Goal: Information Seeking & Learning: Learn about a topic

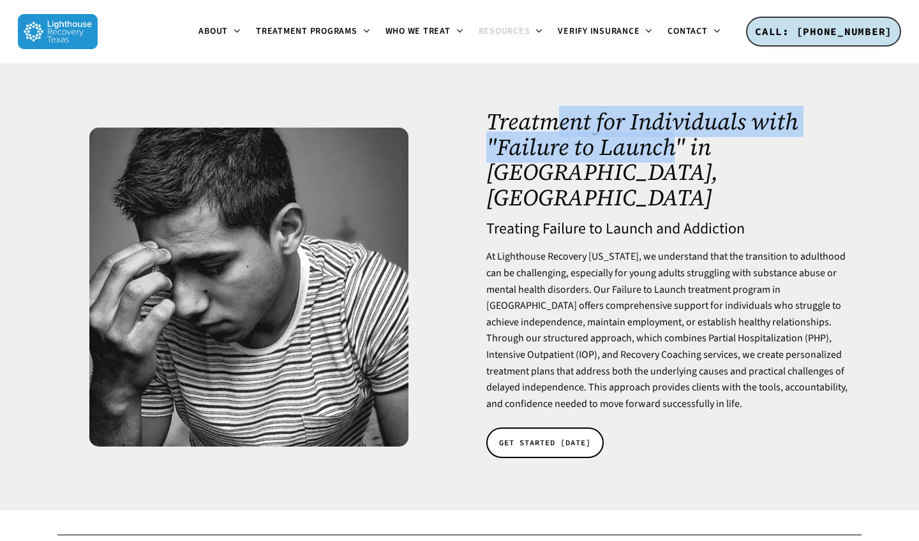
drag, startPoint x: 564, startPoint y: 139, endPoint x: 675, endPoint y: 142, distance: 111.8
click at [675, 142] on h1 "Treatment for Individuals with "Failure to Launch" in [GEOGRAPHIC_DATA], [GEOGR…" at bounding box center [669, 159] width 367 height 101
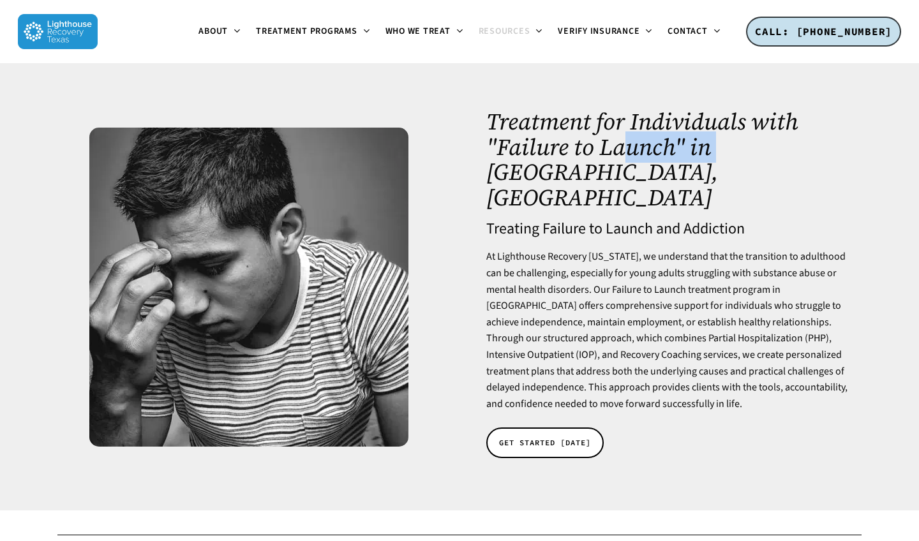
drag, startPoint x: 624, startPoint y: 152, endPoint x: 730, endPoint y: 154, distance: 106.0
click at [730, 154] on h1 "Treatment for Individuals with "Failure to Launch" in [GEOGRAPHIC_DATA], [GEOGR…" at bounding box center [669, 159] width 367 height 101
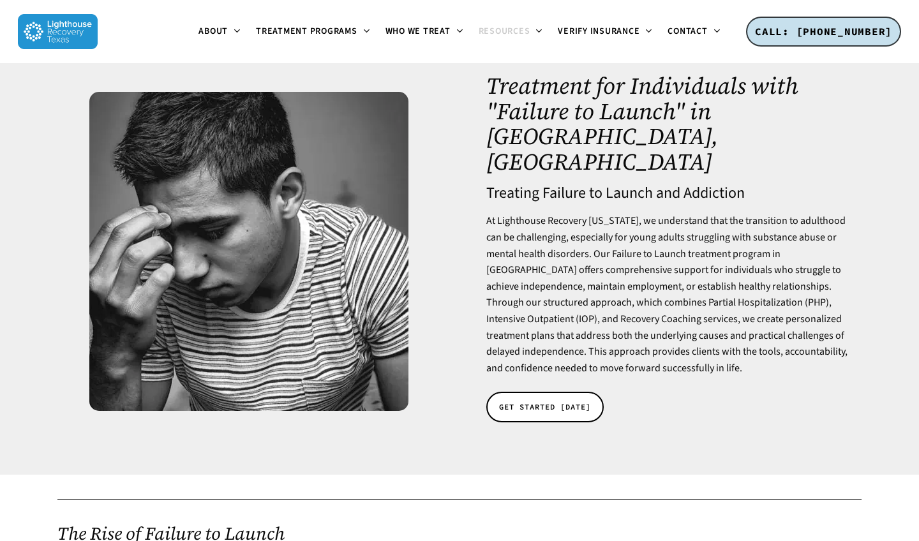
scroll to position [44, 0]
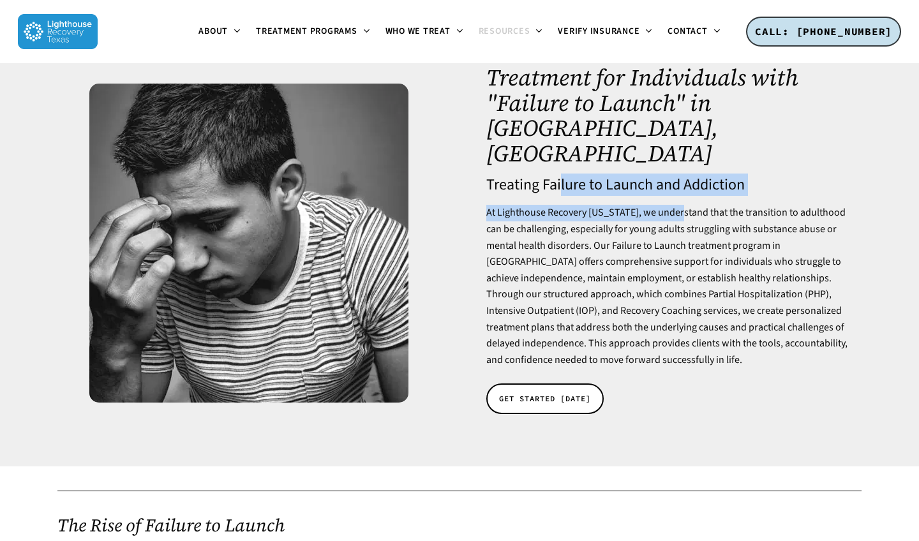
drag, startPoint x: 562, startPoint y: 144, endPoint x: 688, endPoint y: 173, distance: 129.1
click at [688, 171] on div "Treatment for Individuals with "Failure to Launch" in [GEOGRAPHIC_DATA], [GEOGR…" at bounding box center [669, 243] width 367 height 356
click at [688, 205] on p "At Lighthouse Recovery [US_STATE], we understand that the transition to adultho…" at bounding box center [669, 286] width 367 height 163
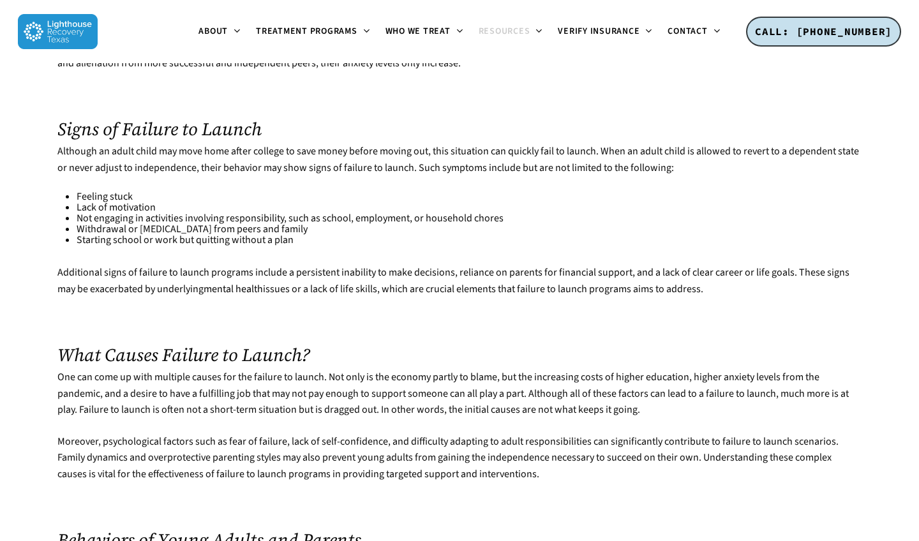
scroll to position [643, 0]
drag, startPoint x: 130, startPoint y: 184, endPoint x: 315, endPoint y: 190, distance: 185.2
click at [315, 223] on li "Withdrawal or [MEDICAL_DATA] from peers and family" at bounding box center [469, 228] width 785 height 11
drag, startPoint x: 280, startPoint y: 181, endPoint x: 396, endPoint y: 199, distance: 118.2
click at [396, 199] on ul "Feeling stuck Lack of motivation Not engaging in activities involving responsib…" at bounding box center [469, 218] width 785 height 54
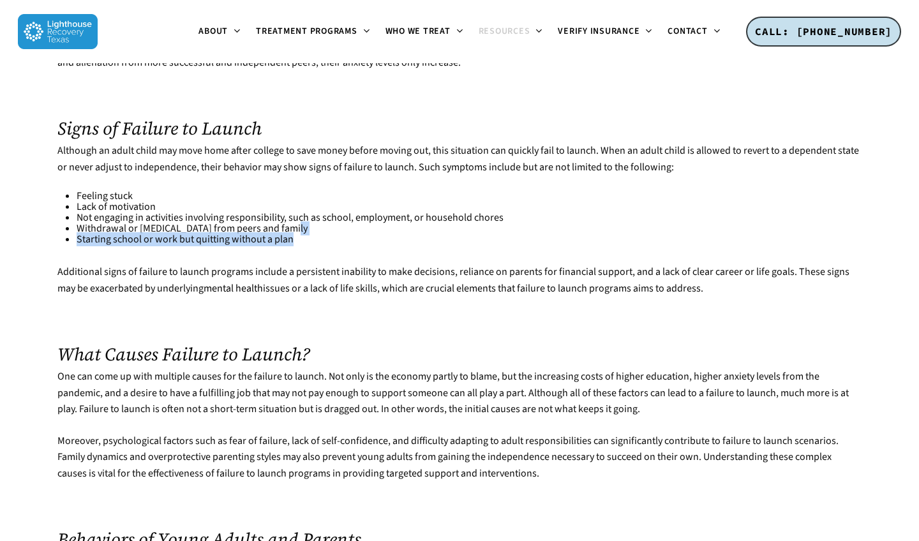
click at [396, 234] on li "Starting school or work but quitting without a plan" at bounding box center [469, 239] width 785 height 11
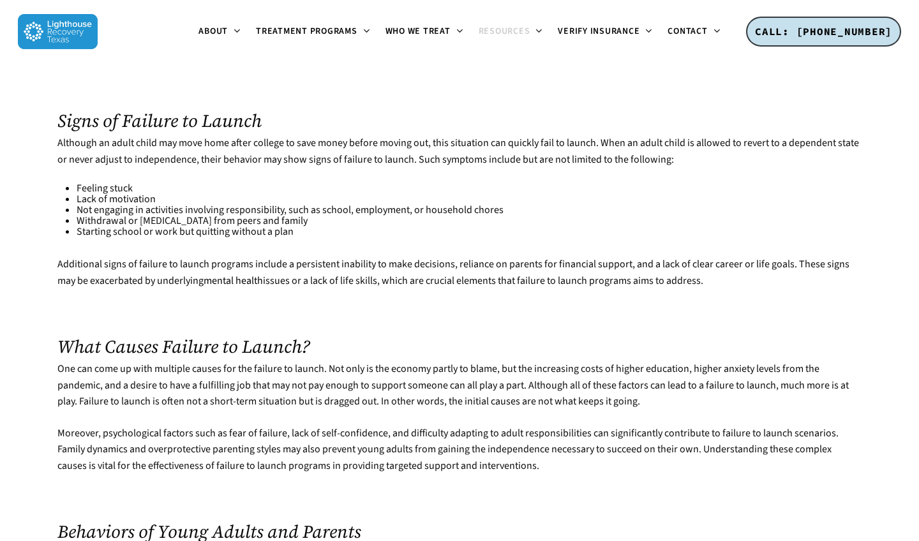
scroll to position [652, 0]
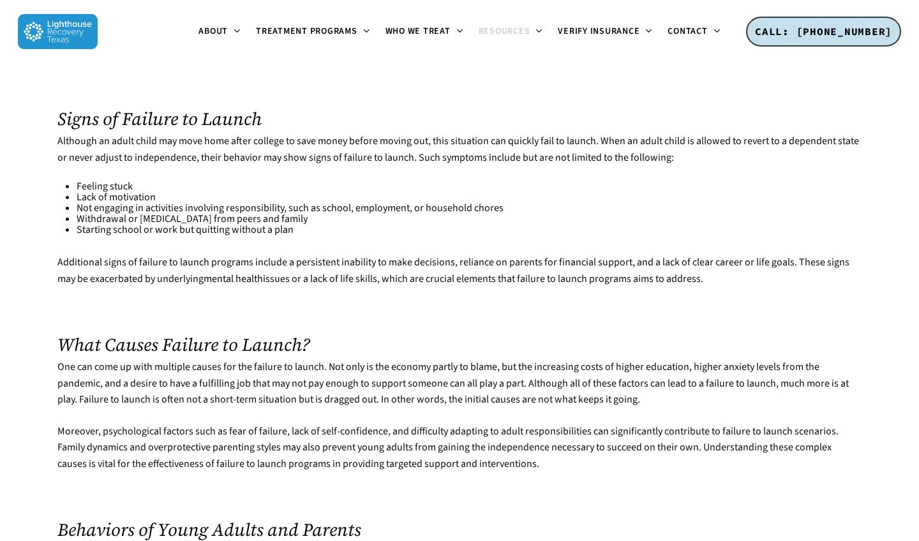
drag, startPoint x: 151, startPoint y: 176, endPoint x: 354, endPoint y: 176, distance: 203.0
click at [354, 214] on li "Withdrawal or [MEDICAL_DATA] from peers and family" at bounding box center [469, 219] width 785 height 11
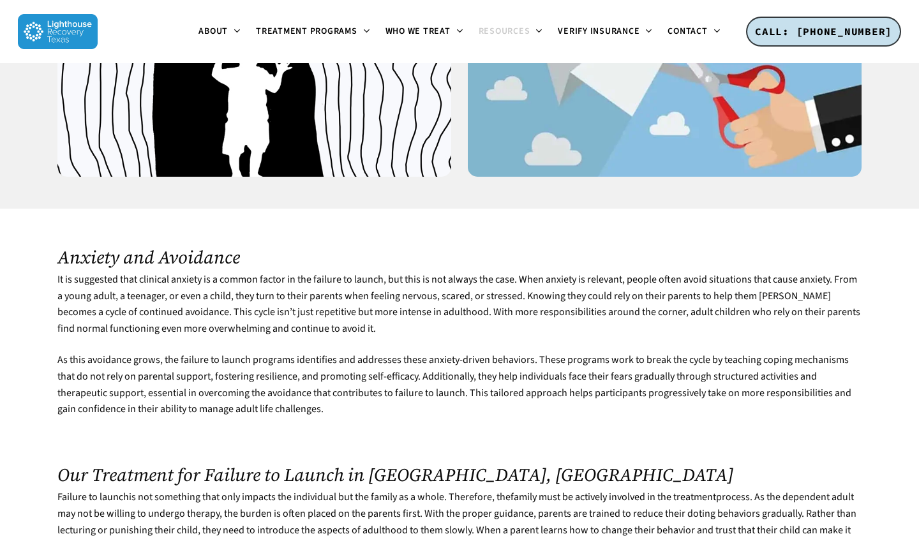
scroll to position [1444, 0]
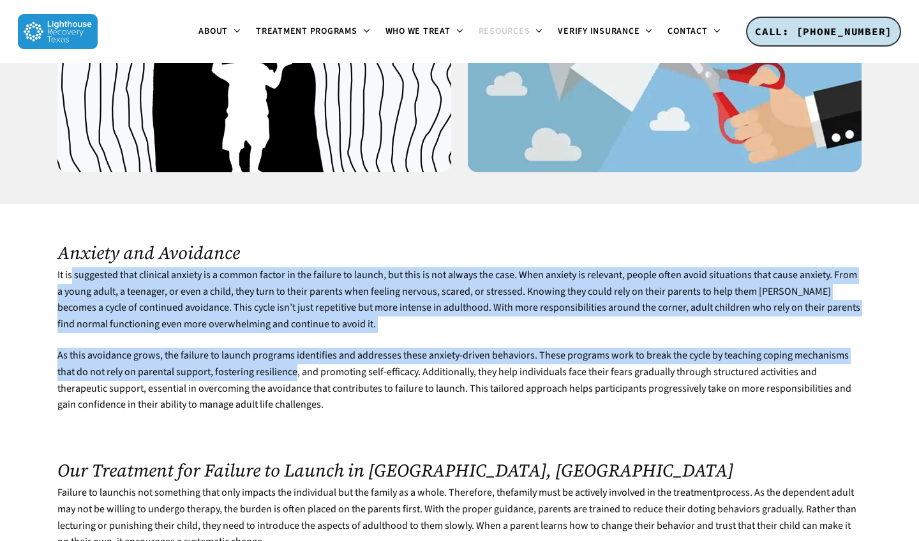
drag, startPoint x: 73, startPoint y: 223, endPoint x: 273, endPoint y: 335, distance: 229.2
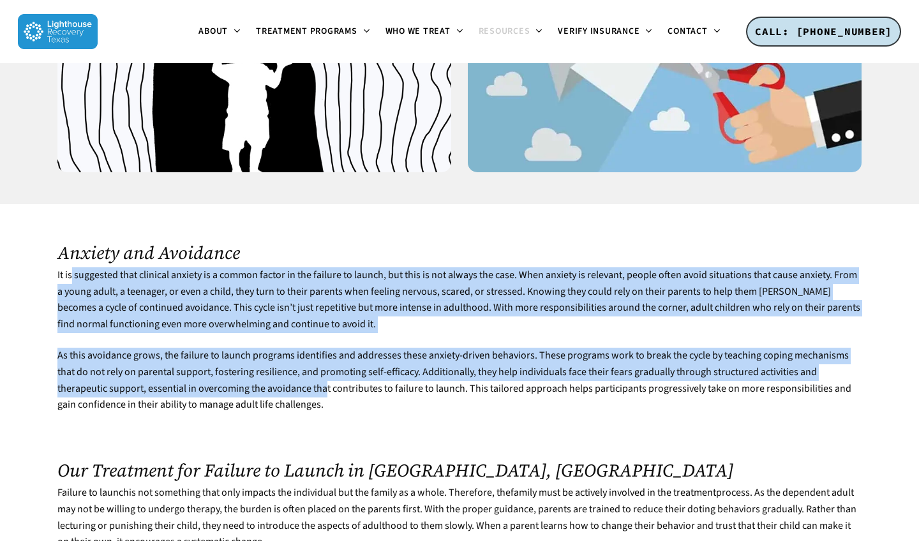
click at [273, 348] on p "As this avoidance grows, the failure to launch programs identifies and addresse…" at bounding box center [459, 388] width 804 height 80
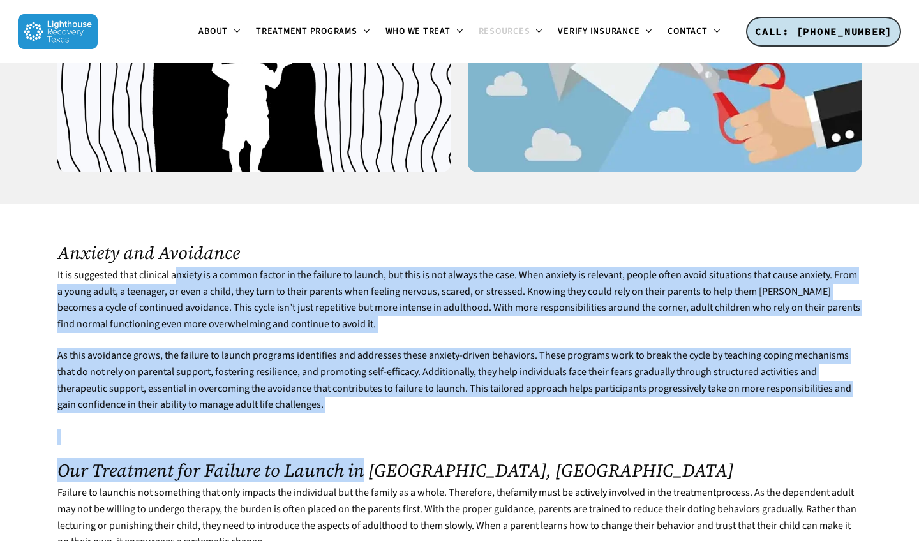
drag, startPoint x: 177, startPoint y: 225, endPoint x: 363, endPoint y: 434, distance: 279.9
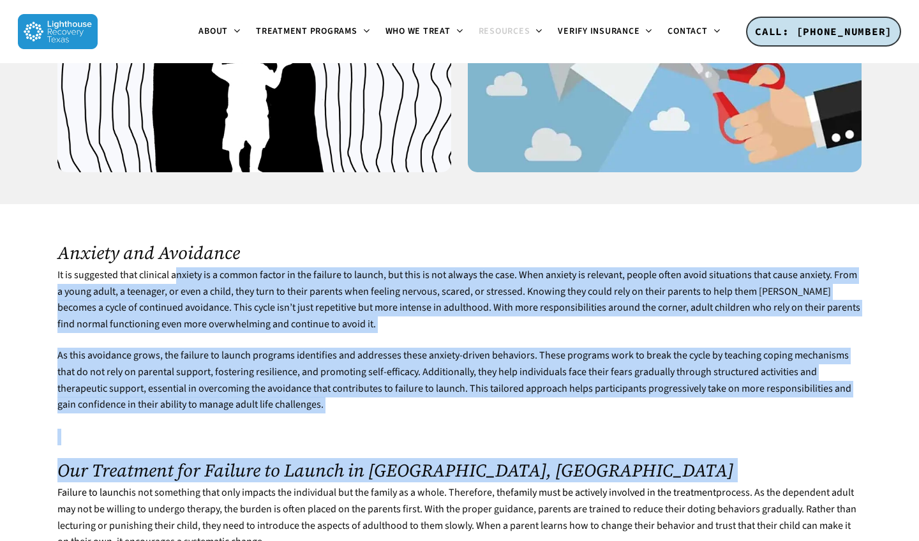
click at [354, 429] on p at bounding box center [459, 445] width 804 height 32
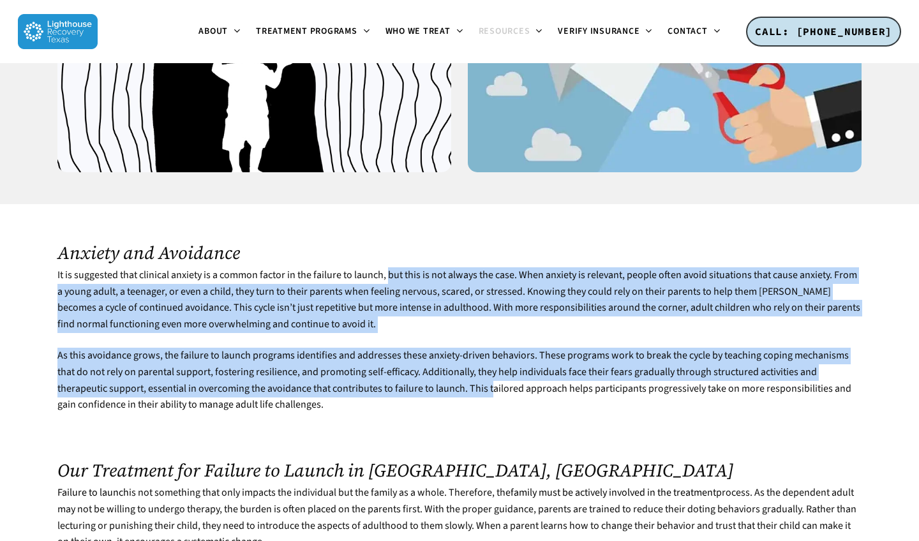
drag, startPoint x: 389, startPoint y: 225, endPoint x: 437, endPoint y: 349, distance: 133.0
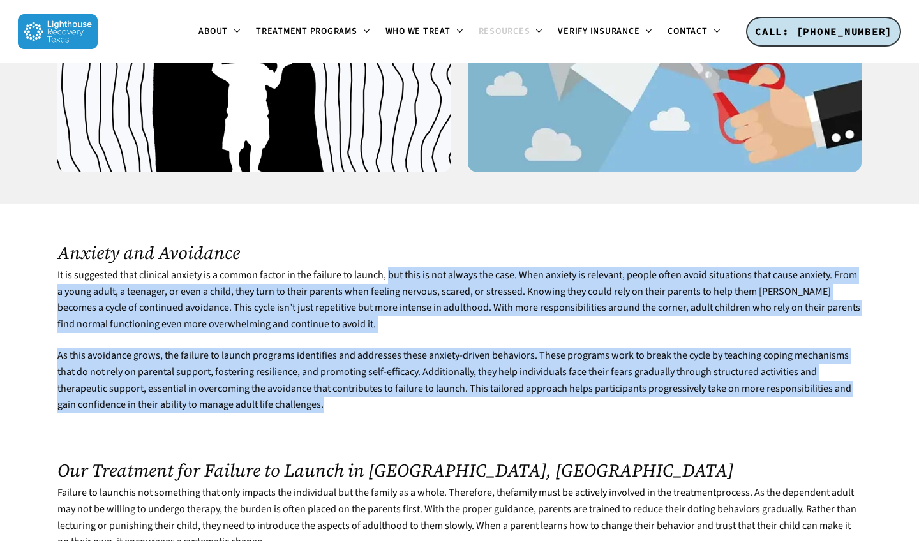
click at [435, 351] on p "As this avoidance grows, the failure to launch programs identifies and addresse…" at bounding box center [459, 388] width 804 height 80
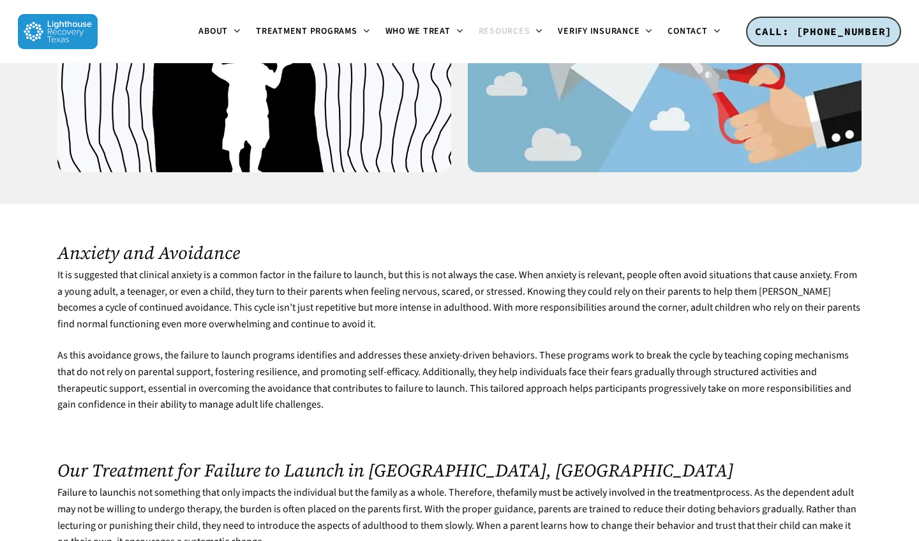
scroll to position [1445, 0]
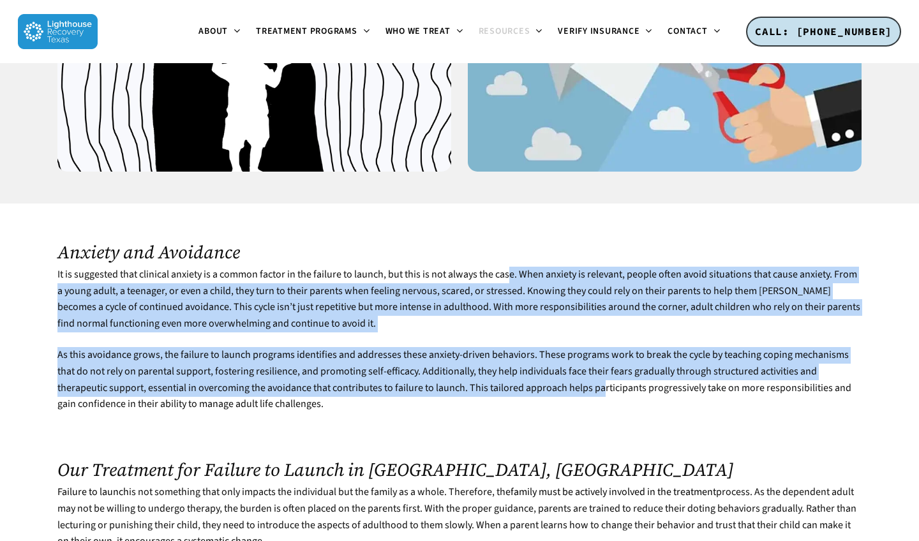
drag, startPoint x: 508, startPoint y: 229, endPoint x: 547, endPoint y: 343, distance: 120.7
click at [547, 347] on p "As this avoidance grows, the failure to launch programs identifies and addresse…" at bounding box center [459, 387] width 804 height 80
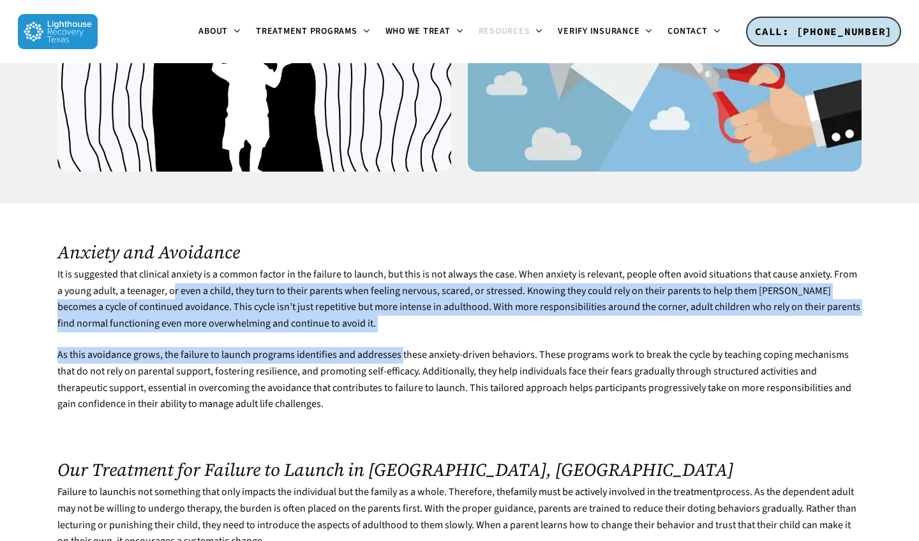
drag, startPoint x: 174, startPoint y: 249, endPoint x: 402, endPoint y: 309, distance: 235.0
click at [402, 347] on p "As this avoidance grows, the failure to launch programs identifies and addresse…" at bounding box center [459, 387] width 804 height 80
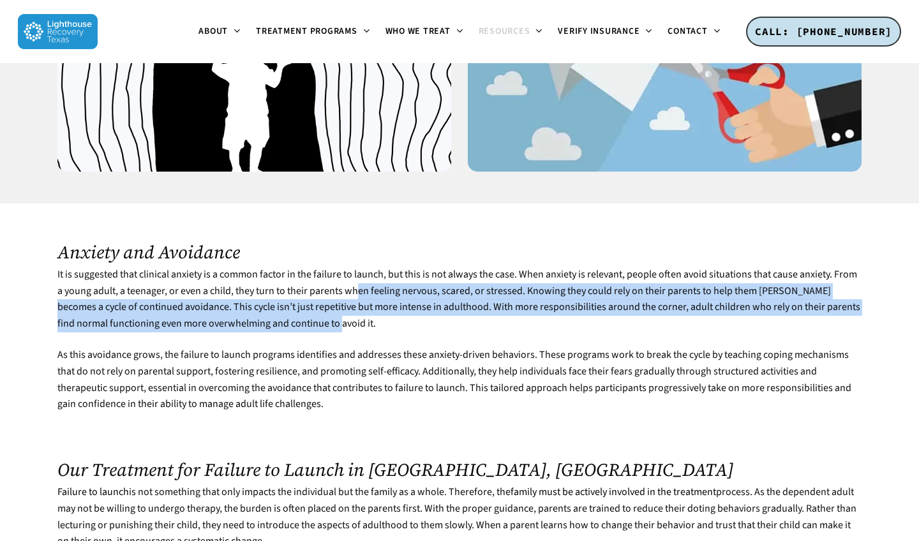
drag, startPoint x: 356, startPoint y: 248, endPoint x: 475, endPoint y: 278, distance: 122.6
click at [475, 278] on p "It is suggested that clinical anxiety is a common factor in the failure to laun…" at bounding box center [459, 307] width 804 height 80
drag, startPoint x: 522, startPoint y: 242, endPoint x: 598, endPoint y: 272, distance: 81.7
click at [598, 272] on p "It is suggested that clinical anxiety is a common factor in the failure to laun…" at bounding box center [459, 307] width 804 height 80
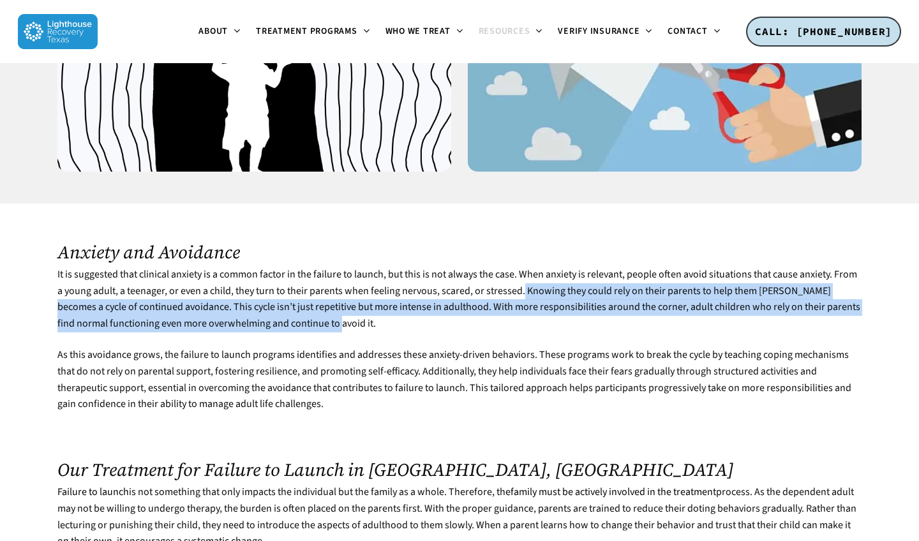
click at [598, 272] on p "It is suggested that clinical anxiety is a common factor in the failure to laun…" at bounding box center [459, 307] width 804 height 80
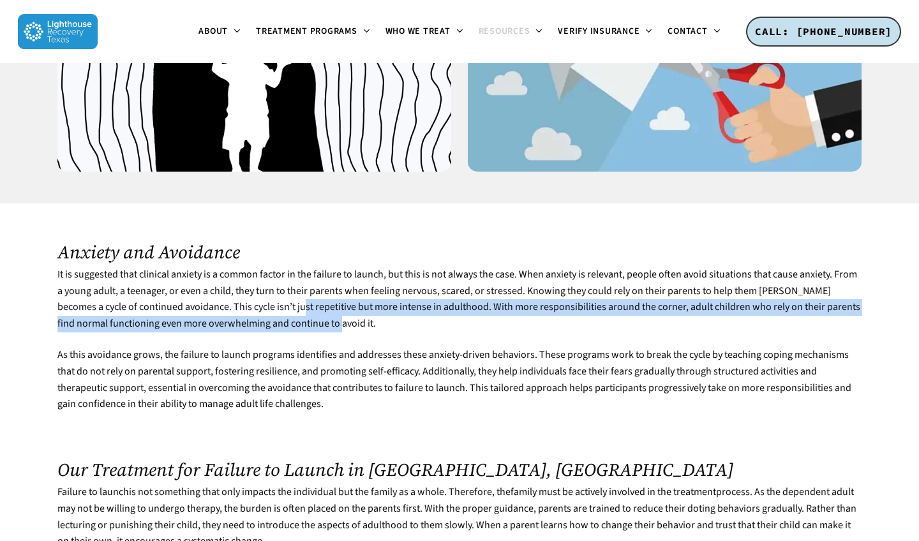
drag, startPoint x: 257, startPoint y: 263, endPoint x: 474, endPoint y: 273, distance: 217.3
click at [474, 273] on p "It is suggested that clinical anxiety is a common factor in the failure to laun…" at bounding box center [459, 307] width 804 height 80
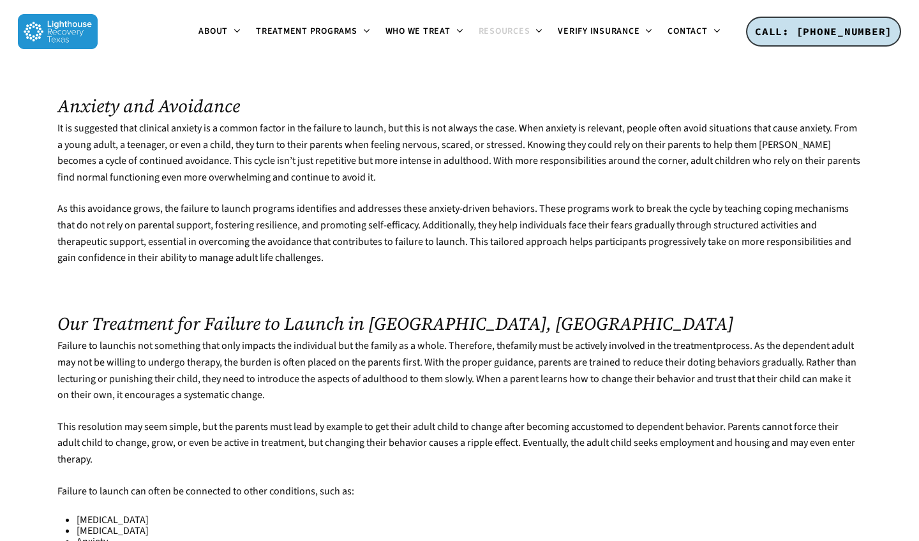
scroll to position [1598, 0]
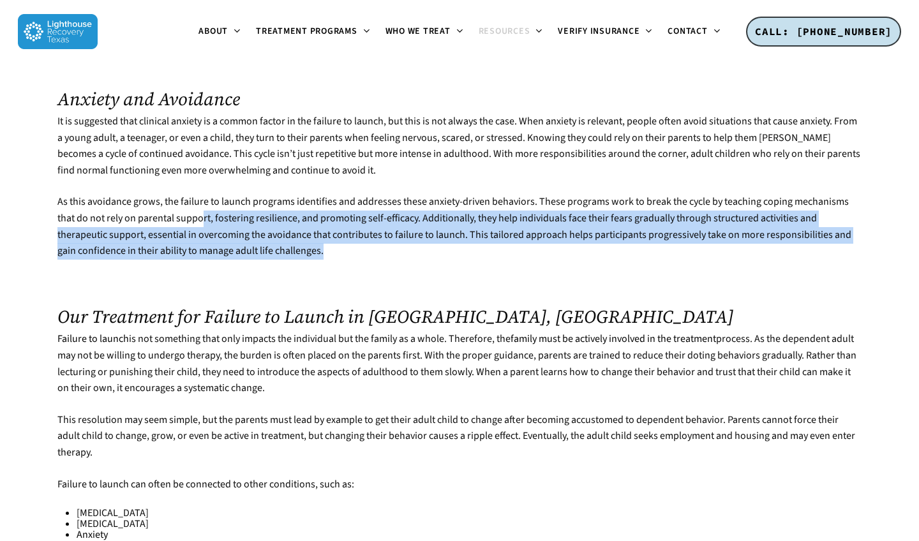
drag, startPoint x: 183, startPoint y: 163, endPoint x: 382, endPoint y: 218, distance: 206.6
click at [382, 218] on p "As this avoidance grows, the failure to launch programs identifies and addresse…" at bounding box center [459, 234] width 804 height 80
drag, startPoint x: 183, startPoint y: 162, endPoint x: 382, endPoint y: 209, distance: 205.5
click at [382, 209] on p "As this avoidance grows, the failure to launch programs identifies and addresse…" at bounding box center [459, 234] width 804 height 80
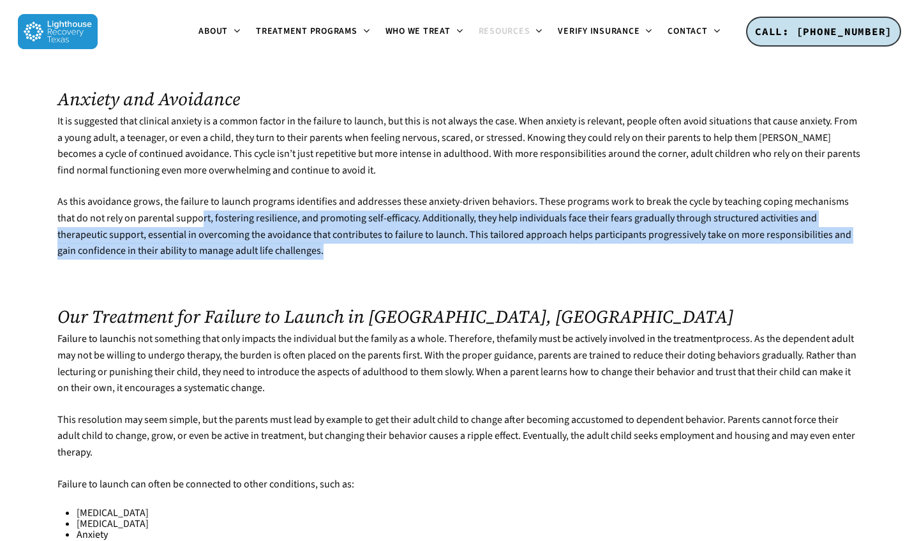
click at [382, 209] on p "As this avoidance grows, the failure to launch programs identifies and addresse…" at bounding box center [459, 234] width 804 height 80
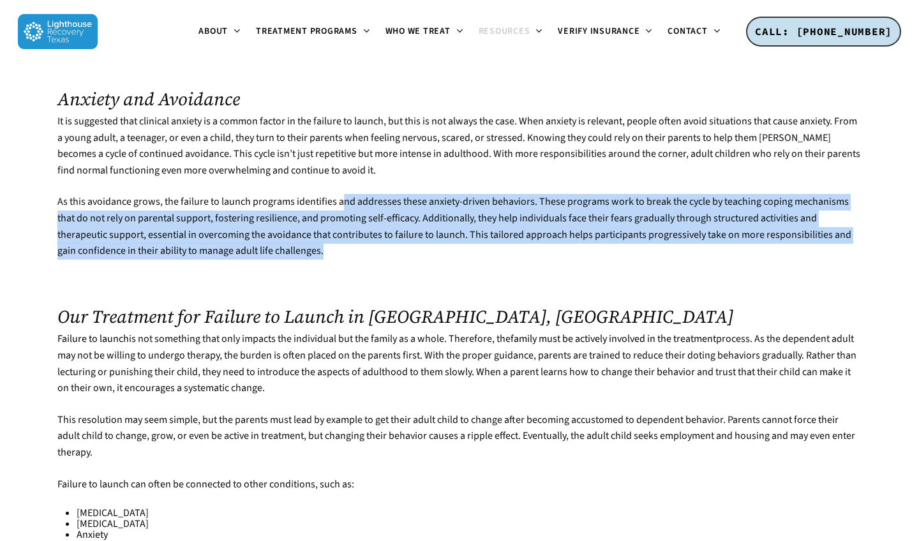
drag, startPoint x: 342, startPoint y: 155, endPoint x: 507, endPoint y: 218, distance: 176.8
click at [507, 217] on p "As this avoidance grows, the failure to launch programs identifies and addresse…" at bounding box center [459, 234] width 804 height 80
click at [507, 218] on p "As this avoidance grows, the failure to launch programs identifies and addresse…" at bounding box center [459, 234] width 804 height 80
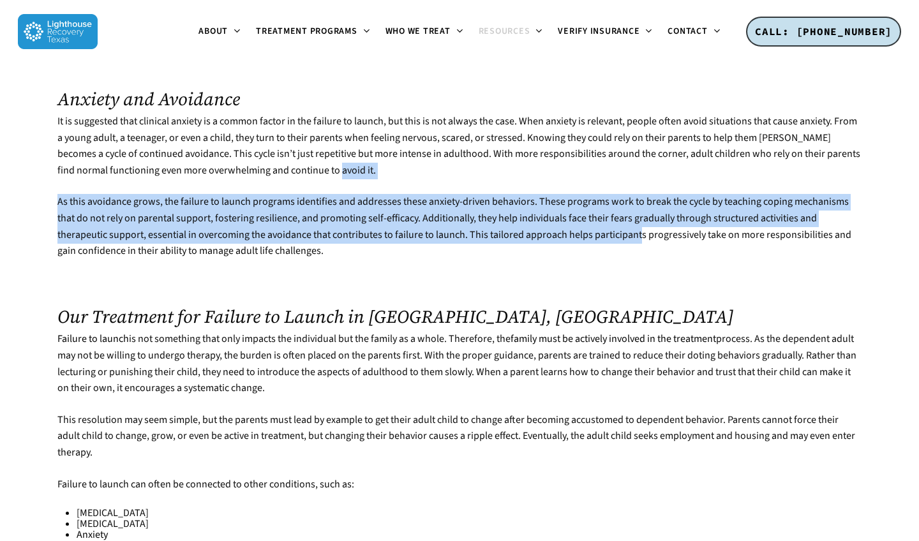
drag, startPoint x: 435, startPoint y: 144, endPoint x: 578, endPoint y: 206, distance: 155.8
click at [580, 203] on div "Anxiety and Avoidance It is suggested that clinical anxiety is a common factor …" at bounding box center [459, 526] width 804 height 874
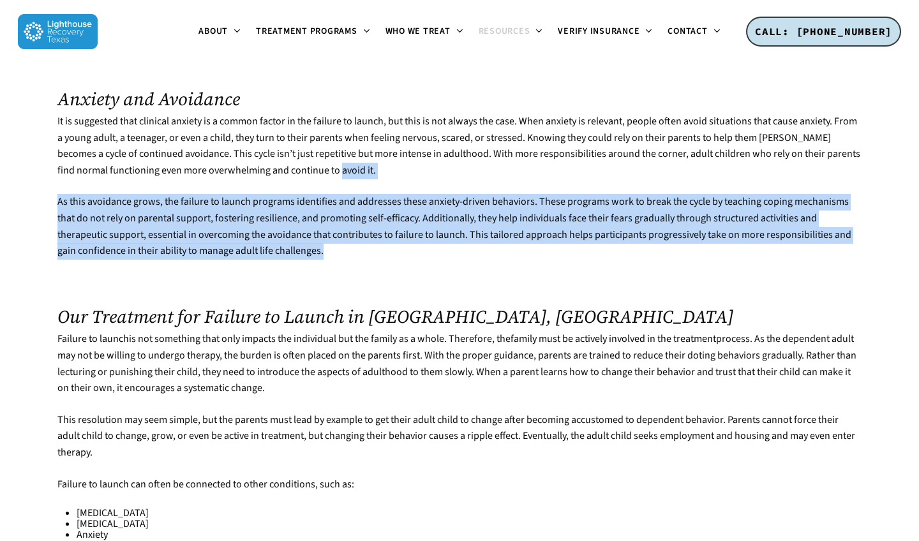
click at [578, 206] on p "As this avoidance grows, the failure to launch programs identifies and addresse…" at bounding box center [459, 234] width 804 height 80
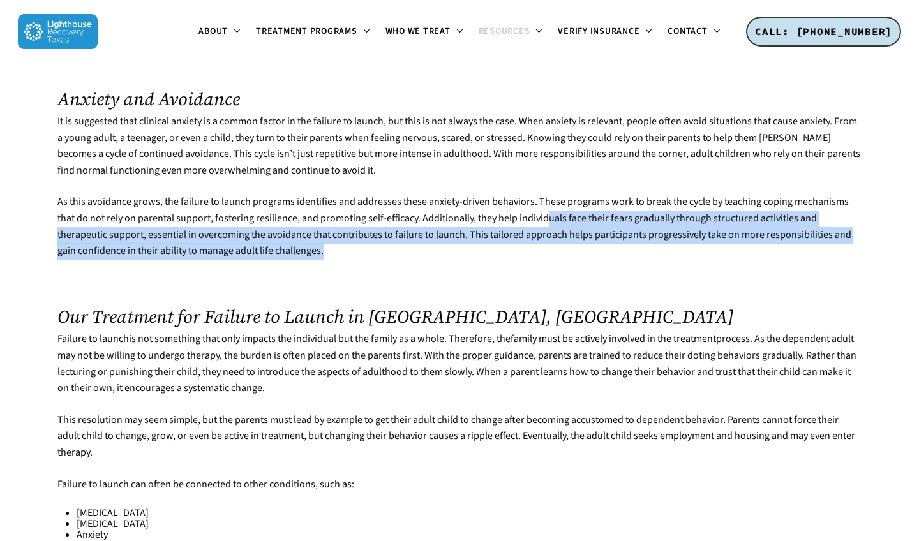
drag, startPoint x: 529, startPoint y: 162, endPoint x: 604, endPoint y: 212, distance: 90.3
click at [606, 212] on p "As this avoidance grows, the failure to launch programs identifies and addresse…" at bounding box center [459, 234] width 804 height 80
click at [604, 212] on p "As this avoidance grows, the failure to launch programs identifies and addresse…" at bounding box center [459, 234] width 804 height 80
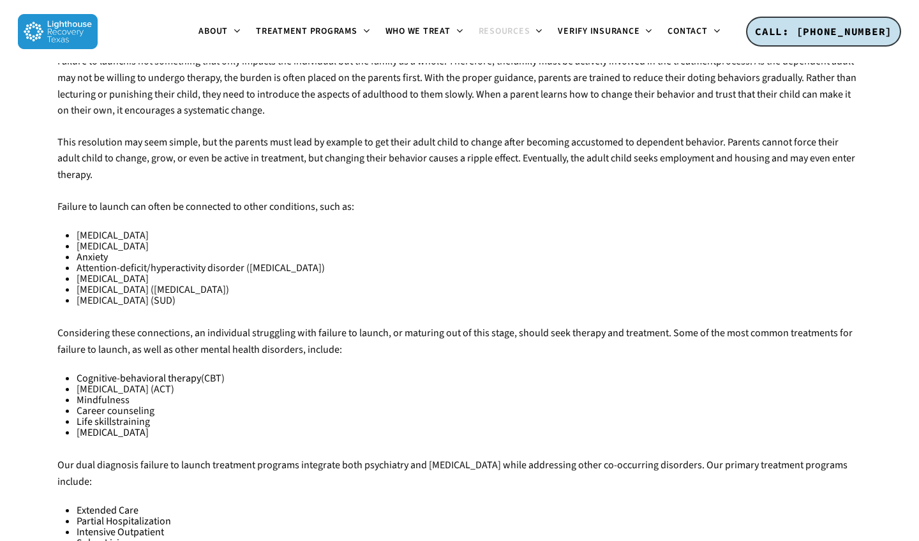
scroll to position [1879, 0]
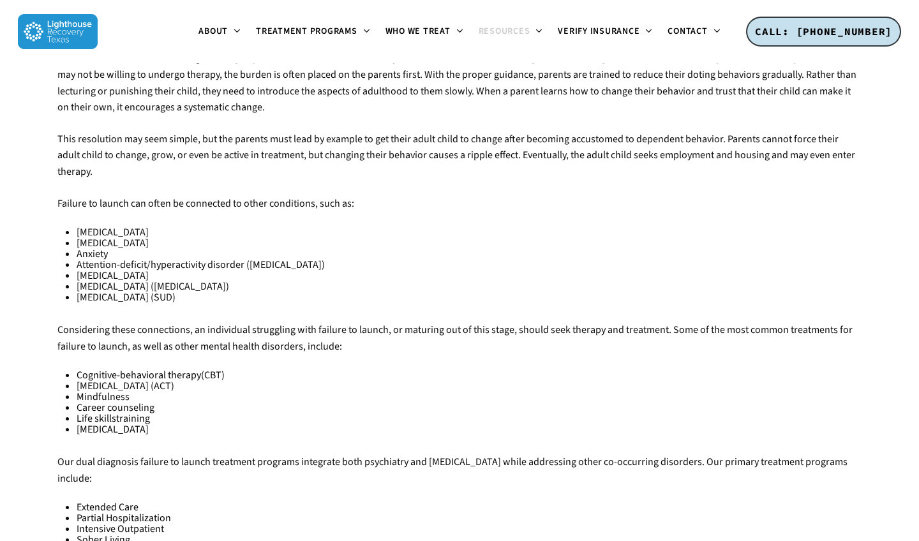
drag, startPoint x: 355, startPoint y: 269, endPoint x: 435, endPoint y: 335, distance: 104.3
click at [435, 335] on div "Anxiety and Avoidance It is suggested that clinical anxiety is a common factor …" at bounding box center [459, 245] width 804 height 874
click at [435, 381] on li "[MEDICAL_DATA] (ACT)" at bounding box center [469, 386] width 785 height 11
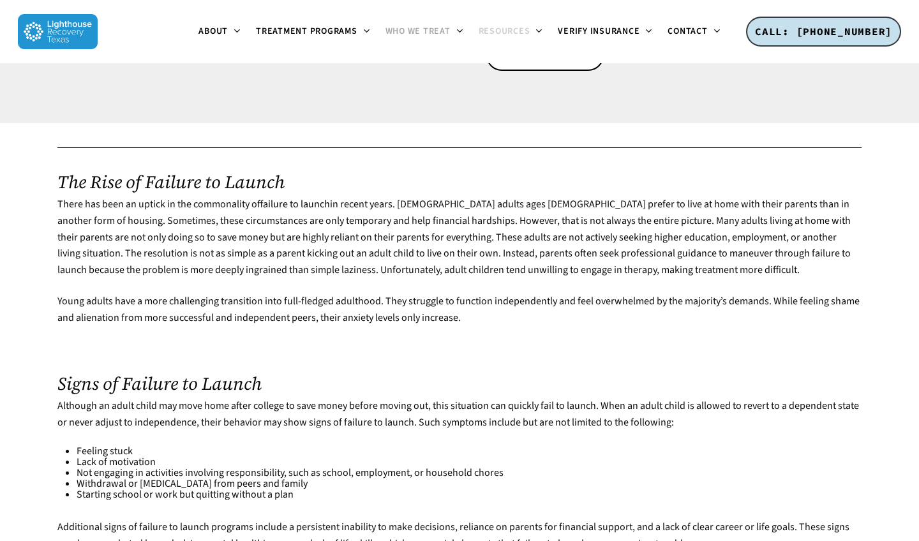
scroll to position [220, 0]
